Goal: Task Accomplishment & Management: Manage account settings

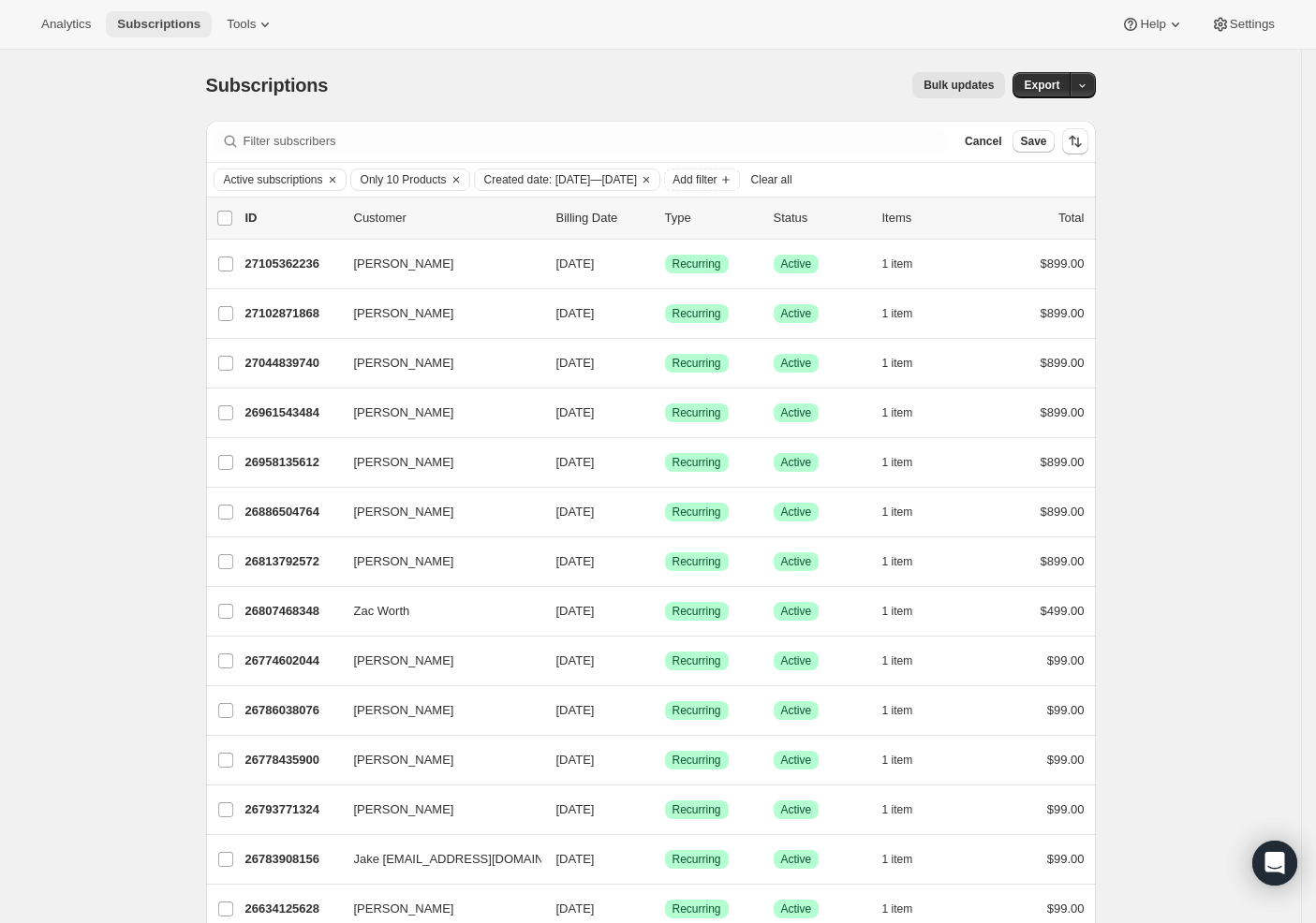
click at [135, 24] on span "Subscriptions" at bounding box center [158, 25] width 83 height 15
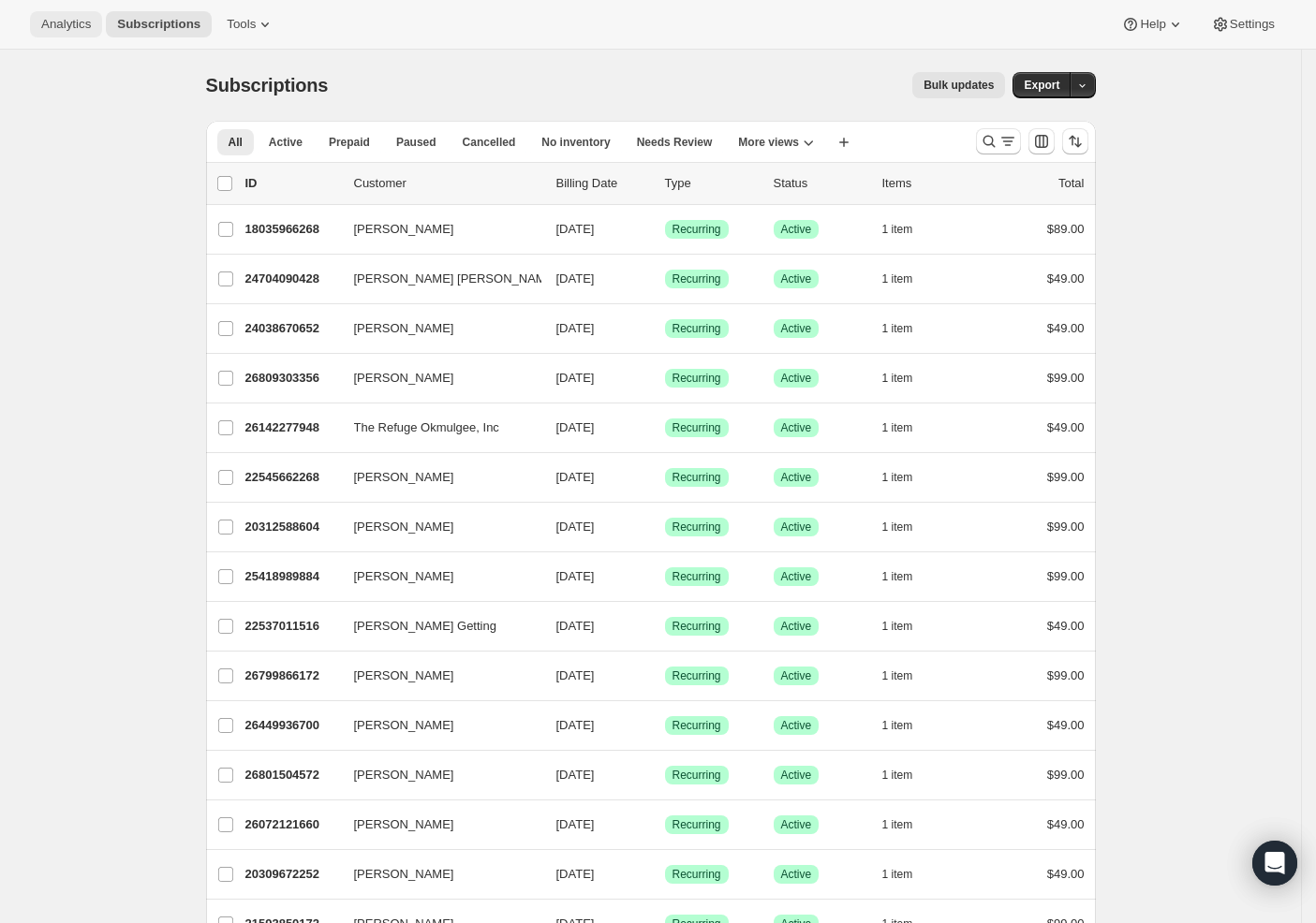
click at [69, 21] on span "Analytics" at bounding box center [66, 25] width 50 height 15
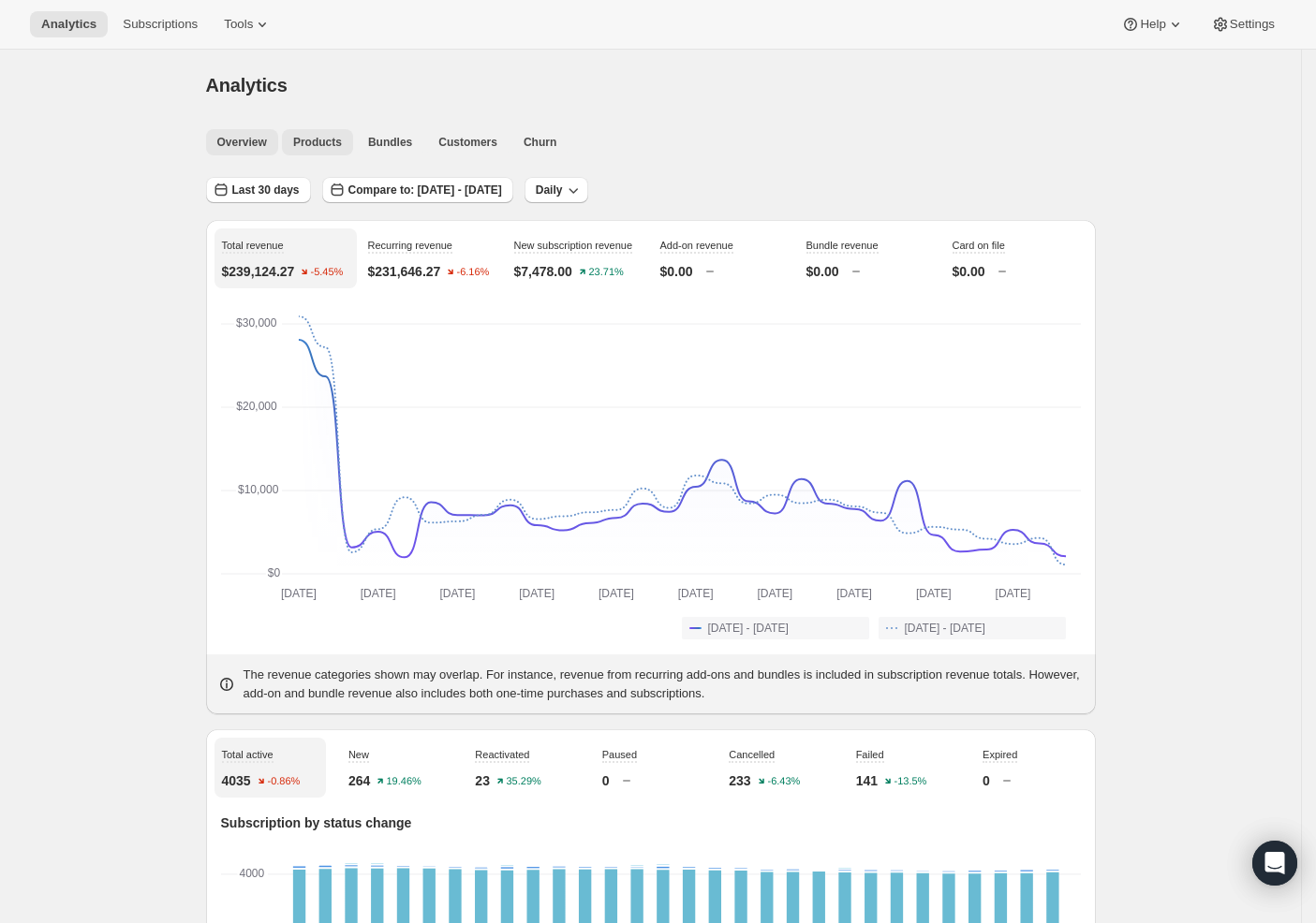
click at [329, 140] on span "Products" at bounding box center [317, 143] width 49 height 15
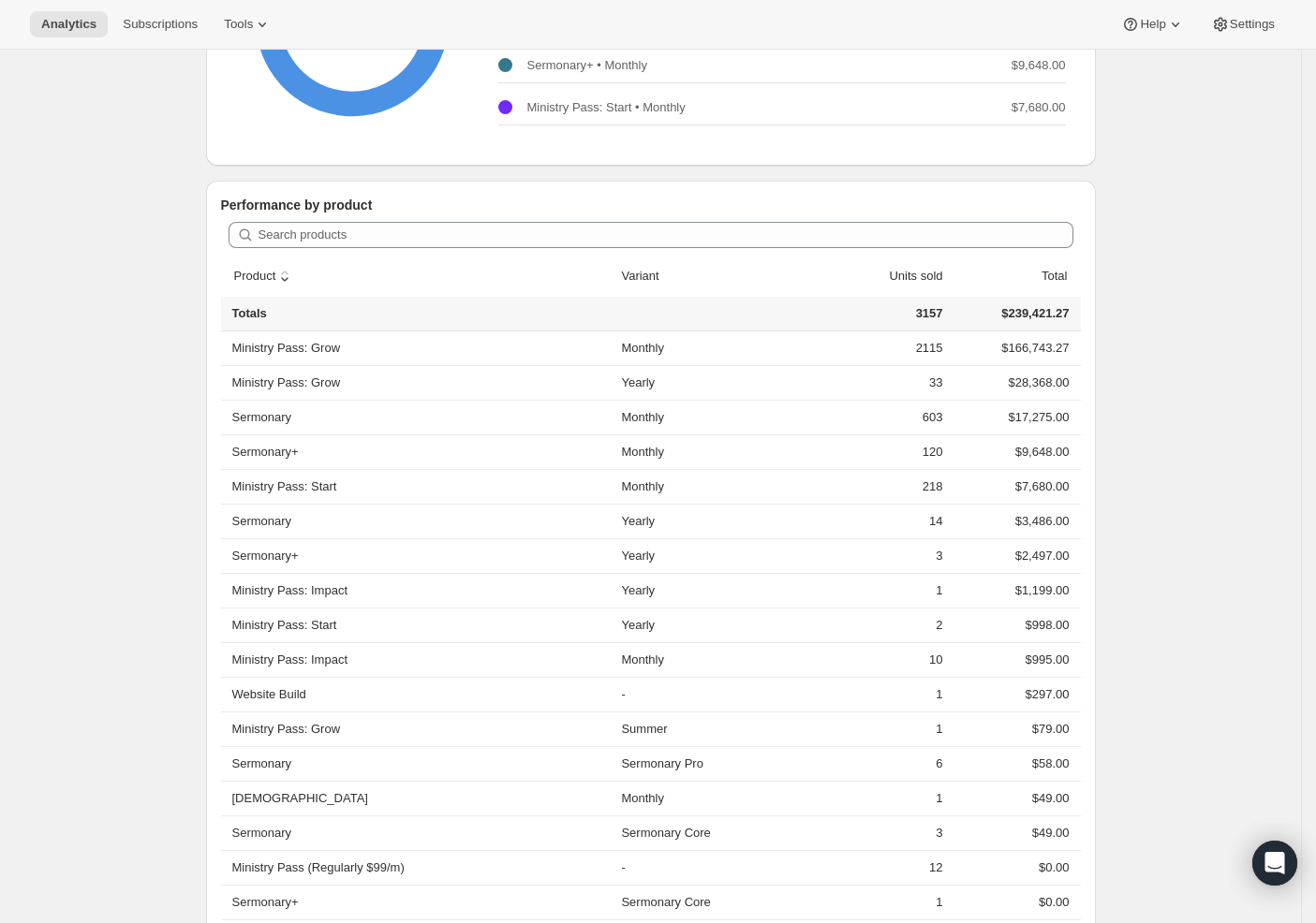
scroll to position [497, 0]
